Goal: Task Accomplishment & Management: Complete application form

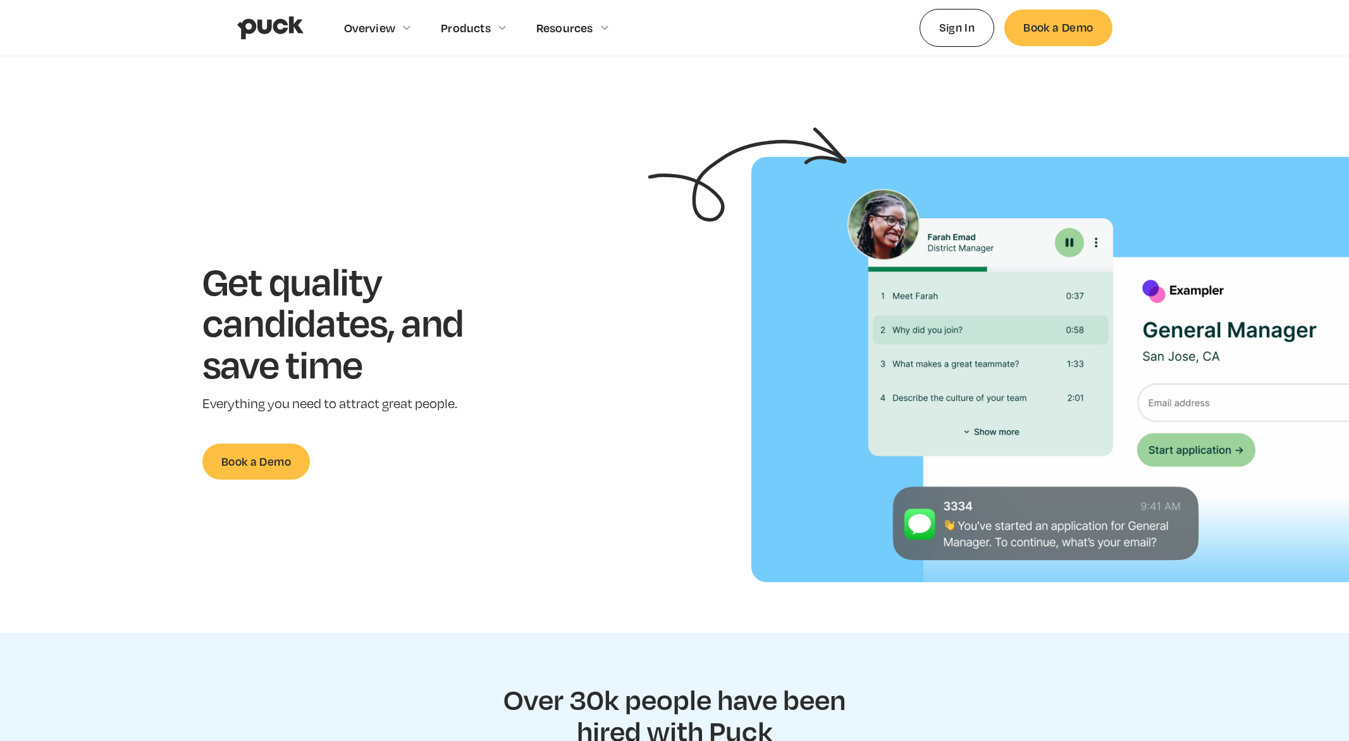
click at [949, 32] on link "Sign In" at bounding box center [957, 27] width 75 height 37
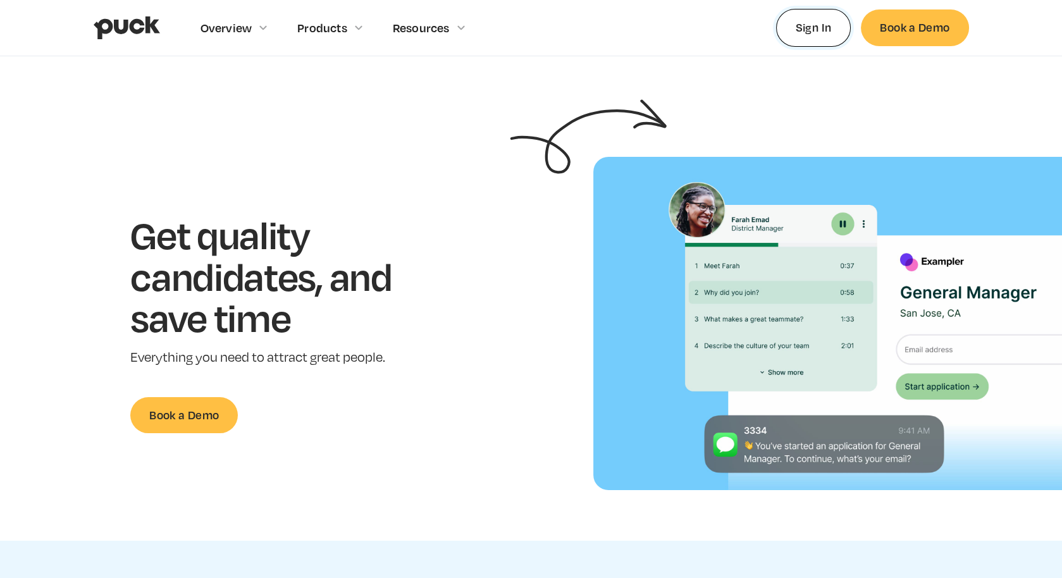
click at [827, 30] on link "Sign In" at bounding box center [813, 27] width 75 height 37
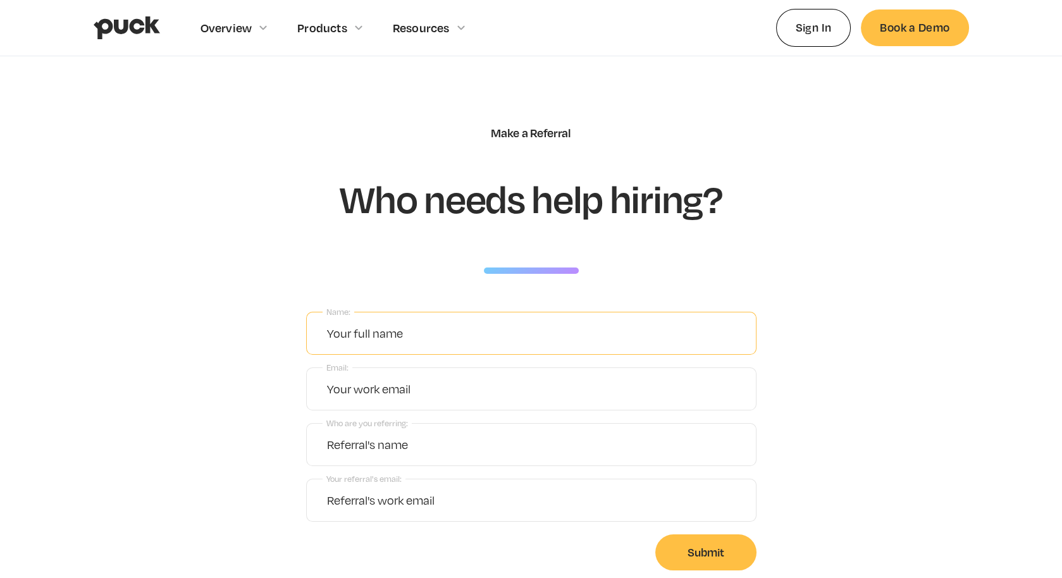
click at [435, 328] on input "Name:" at bounding box center [531, 333] width 450 height 43
type input "test"
type input "best"
type input "behest"
type input "best"
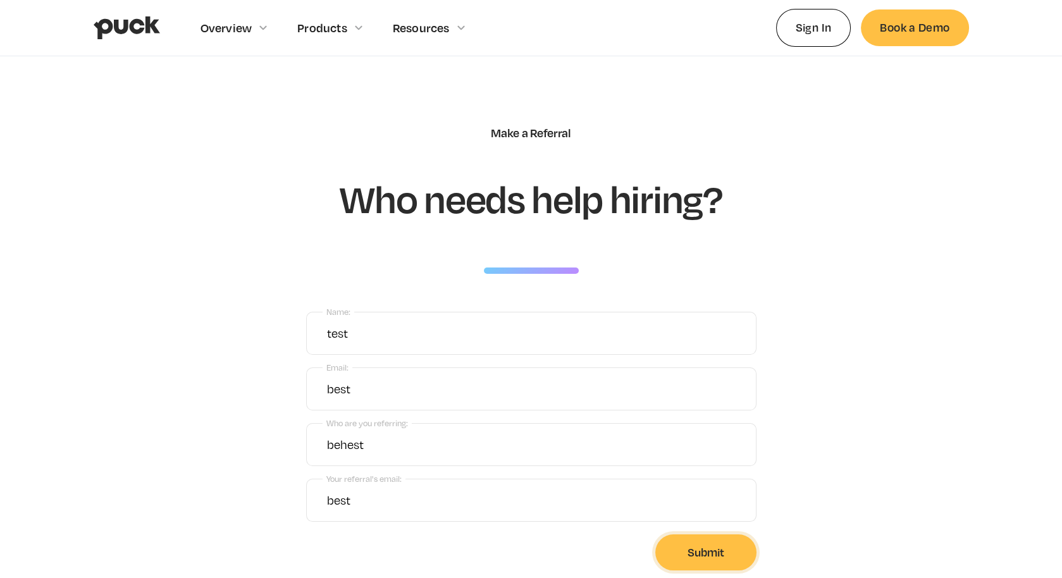
click at [710, 553] on input "Submit" at bounding box center [705, 553] width 101 height 36
click at [502, 393] on input "best" at bounding box center [531, 389] width 450 height 43
type input "best@careerpuck.co"
click at [722, 541] on input "Submit" at bounding box center [705, 553] width 101 height 36
type input "best@potato.co"
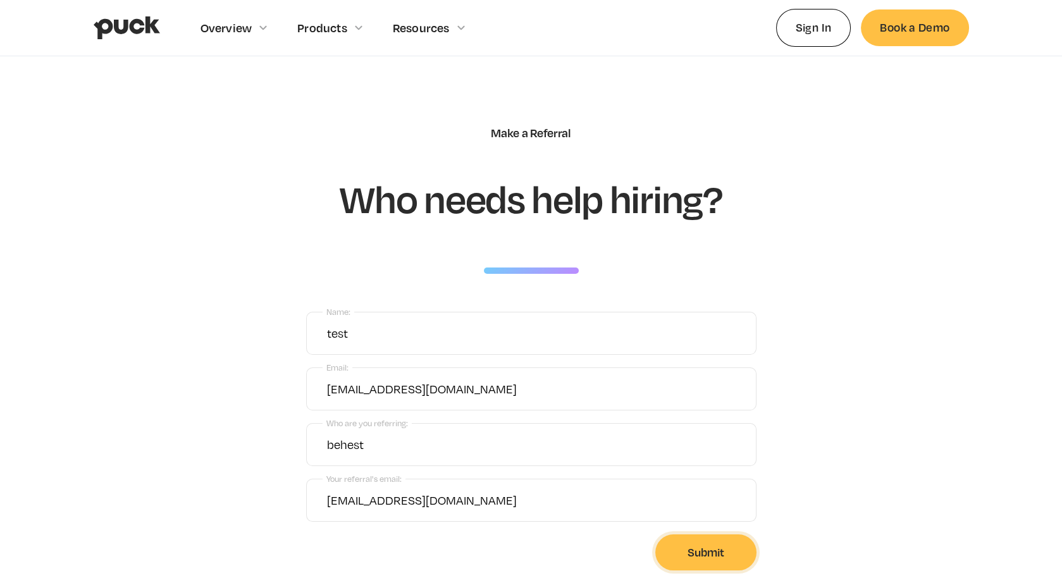
click at [700, 556] on input "Submit" at bounding box center [705, 553] width 101 height 36
type input "Please wait..."
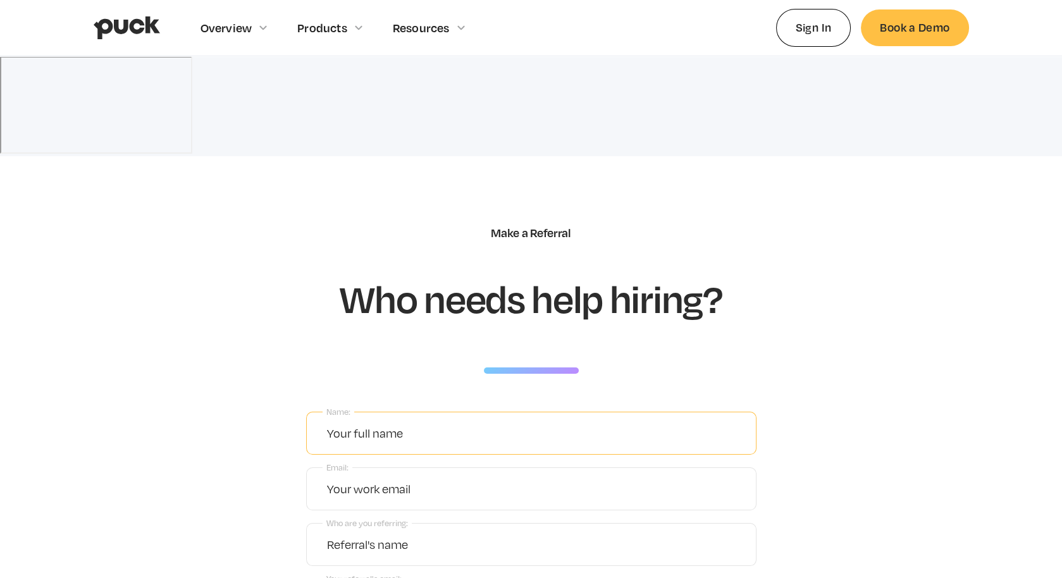
click at [379, 412] on input "Name:" at bounding box center [531, 433] width 450 height 43
type input "test"
type input "best@c.com"
type input "behest"
type input "behest@c.com"
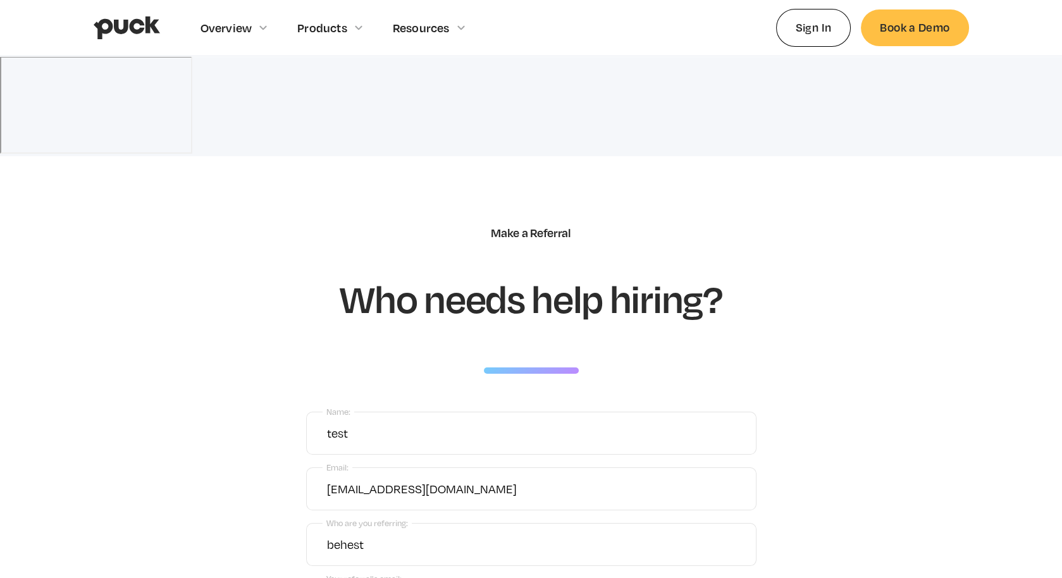
type input "Please wait..."
